Goal: Check status: Check status

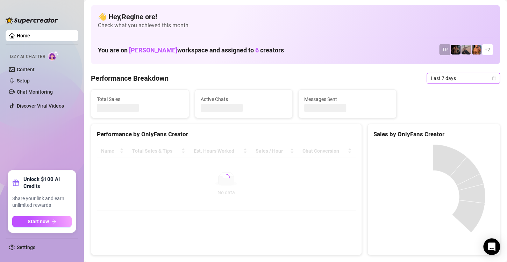
click at [439, 76] on span "Last 7 days" at bounding box center [463, 78] width 65 height 10
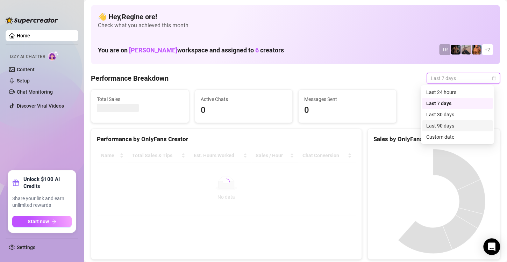
click at [429, 139] on div "Custom date" at bounding box center [457, 137] width 62 height 8
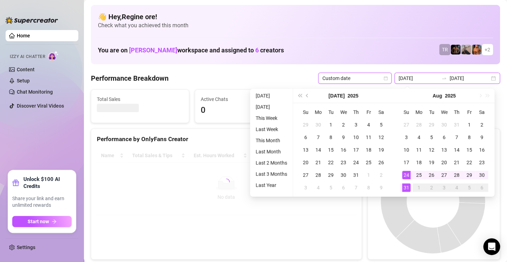
click at [417, 78] on input "[DATE]" at bounding box center [419, 78] width 40 height 8
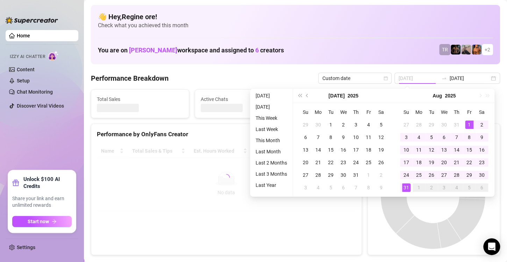
click at [468, 123] on div "1" at bounding box center [469, 125] width 8 height 8
click at [405, 190] on div "31" at bounding box center [406, 188] width 8 height 8
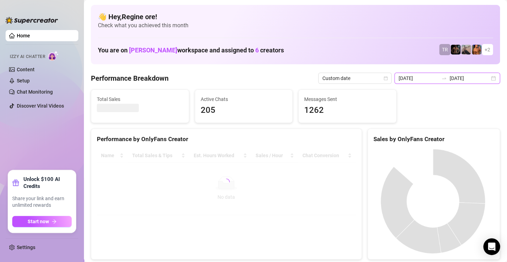
click at [411, 78] on input "[DATE]" at bounding box center [419, 78] width 40 height 8
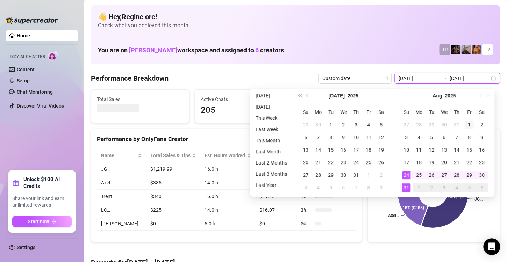
type input "[DATE]"
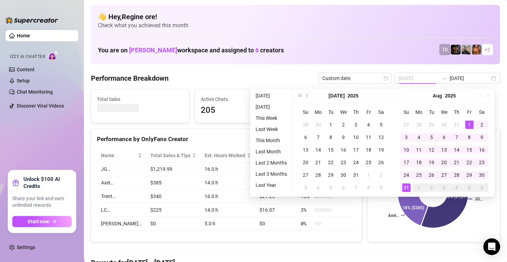
click at [466, 124] on div "1" at bounding box center [469, 125] width 8 height 8
type input "[DATE]"
click at [408, 187] on div "31" at bounding box center [406, 188] width 8 height 8
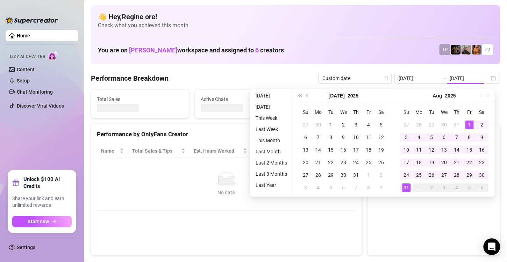
type input "[DATE]"
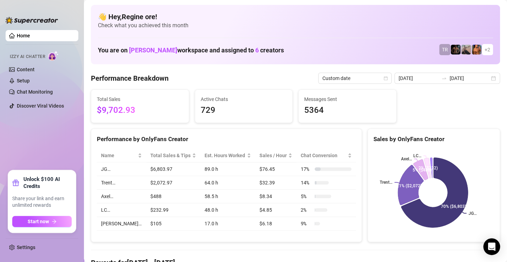
click at [298, 129] on div "Performance by OnlyFans Creator" at bounding box center [226, 136] width 270 height 15
drag, startPoint x: 98, startPoint y: 111, endPoint x: 141, endPoint y: 114, distance: 43.9
click at [141, 114] on span "$9,702.93" at bounding box center [140, 110] width 86 height 13
click at [96, 110] on div "Total Sales $9,702.93" at bounding box center [140, 106] width 98 height 33
drag, startPoint x: 96, startPoint y: 110, endPoint x: 145, endPoint y: 108, distance: 49.0
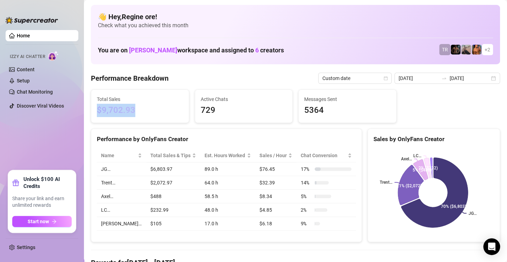
click at [145, 108] on div "Total Sales $9,702.93" at bounding box center [140, 106] width 98 height 33
